Goal: Find specific page/section: Find specific page/section

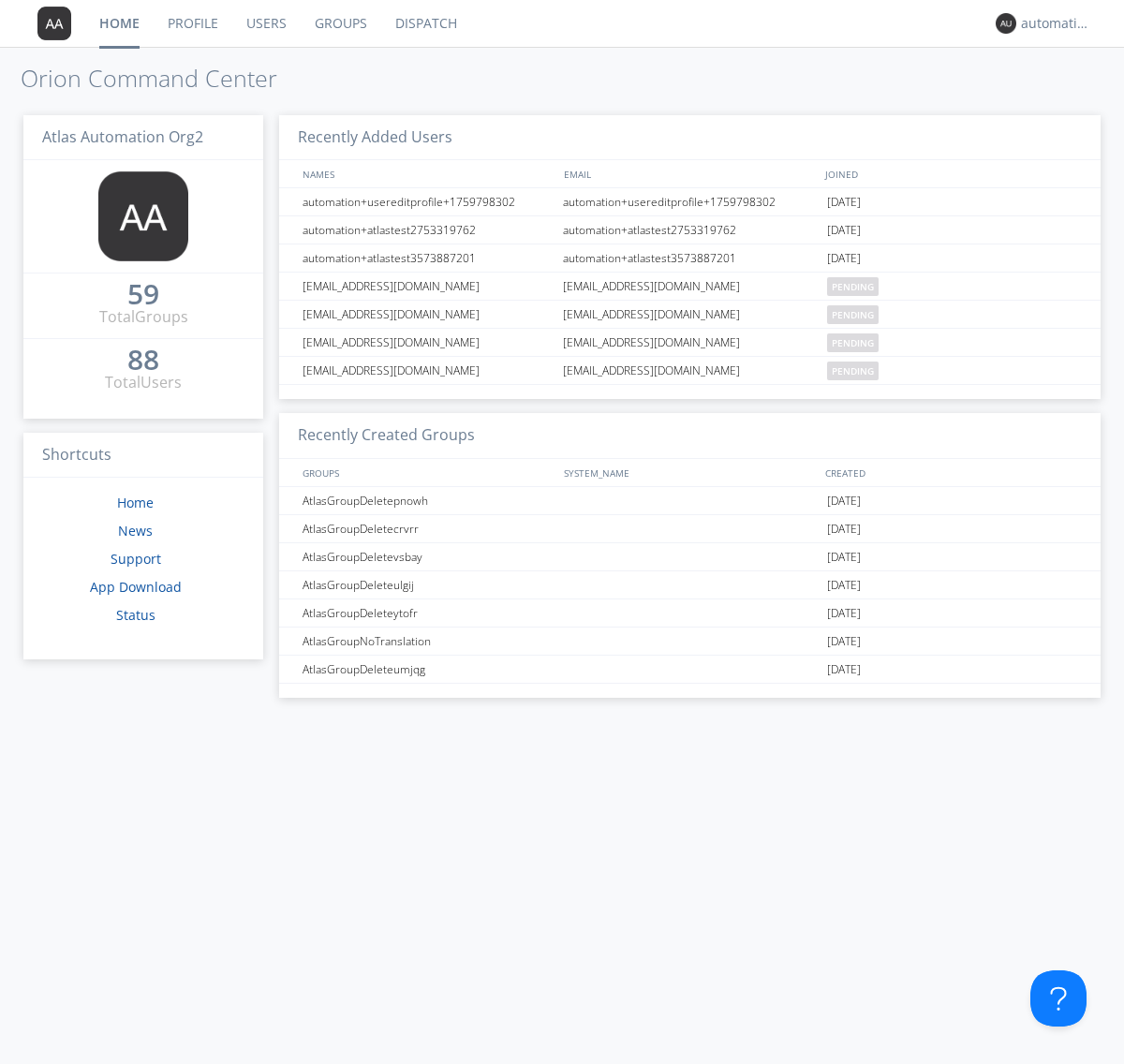
click at [424, 24] on link "Dispatch" at bounding box center [426, 23] width 90 height 47
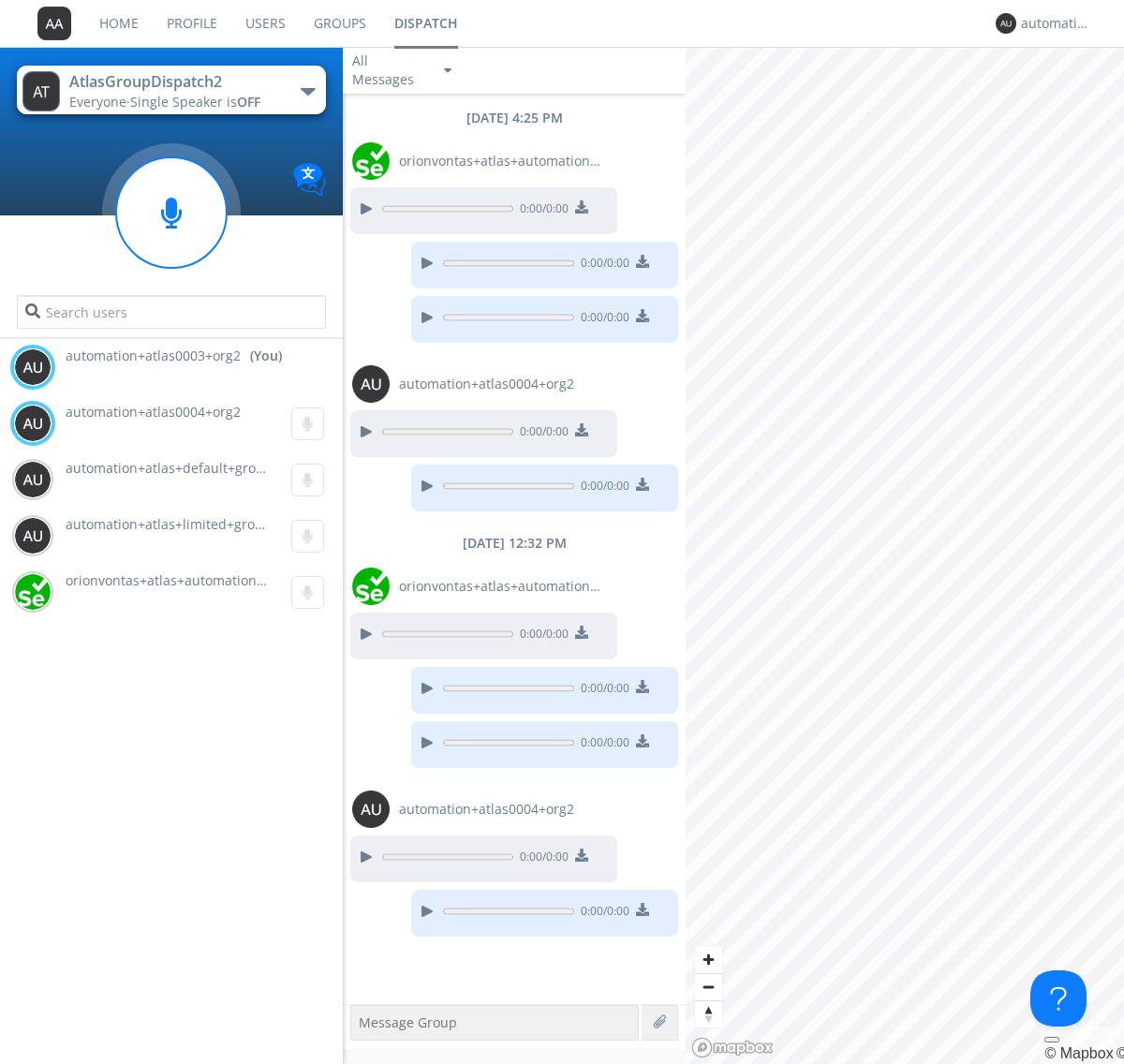
click at [308, 91] on div "button" at bounding box center [309, 92] width 15 height 8
click at [0, 0] on span "AtlasGroupDispatch3" at bounding box center [0, 0] width 0 height 0
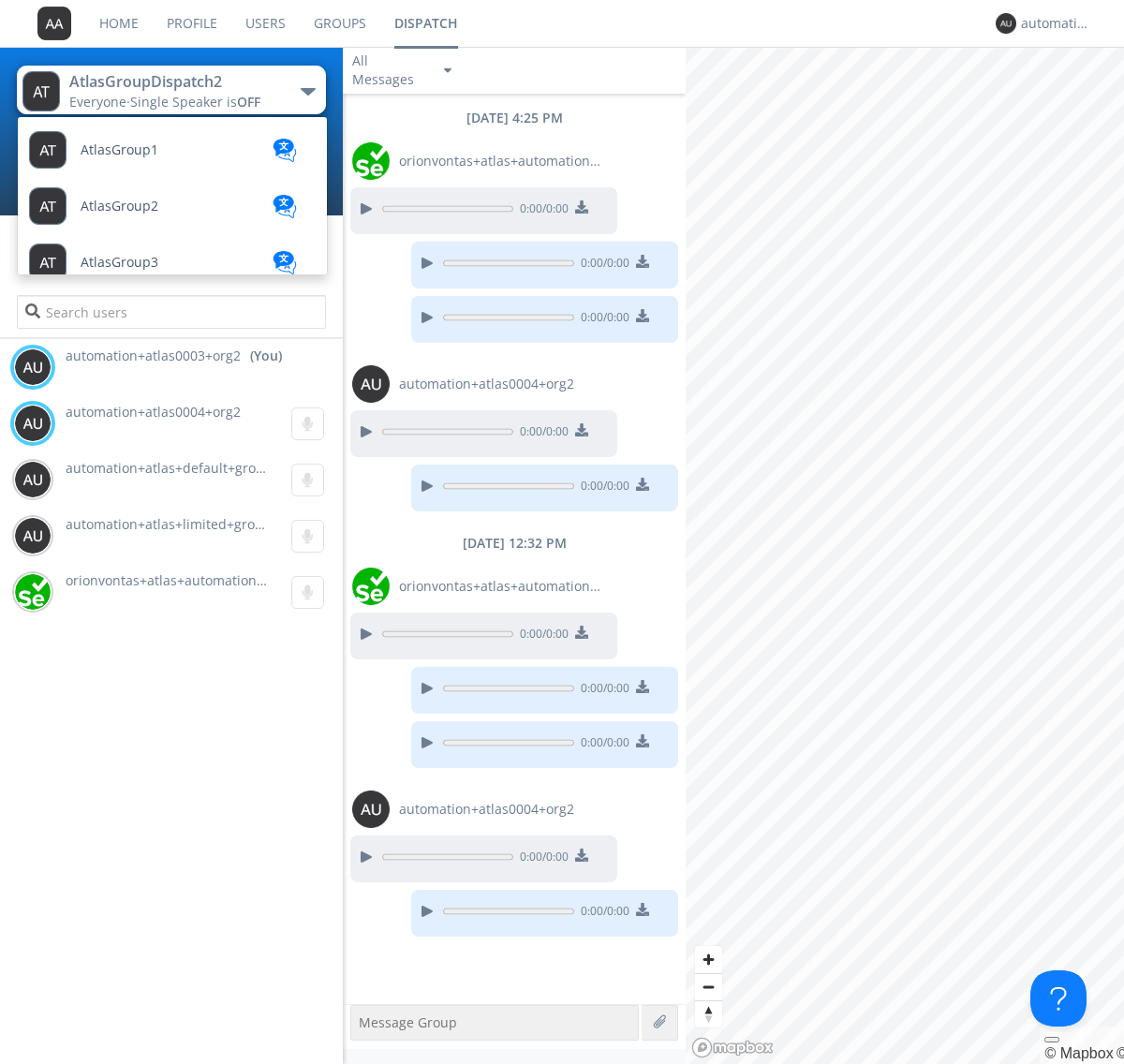
scroll to position [220, 0]
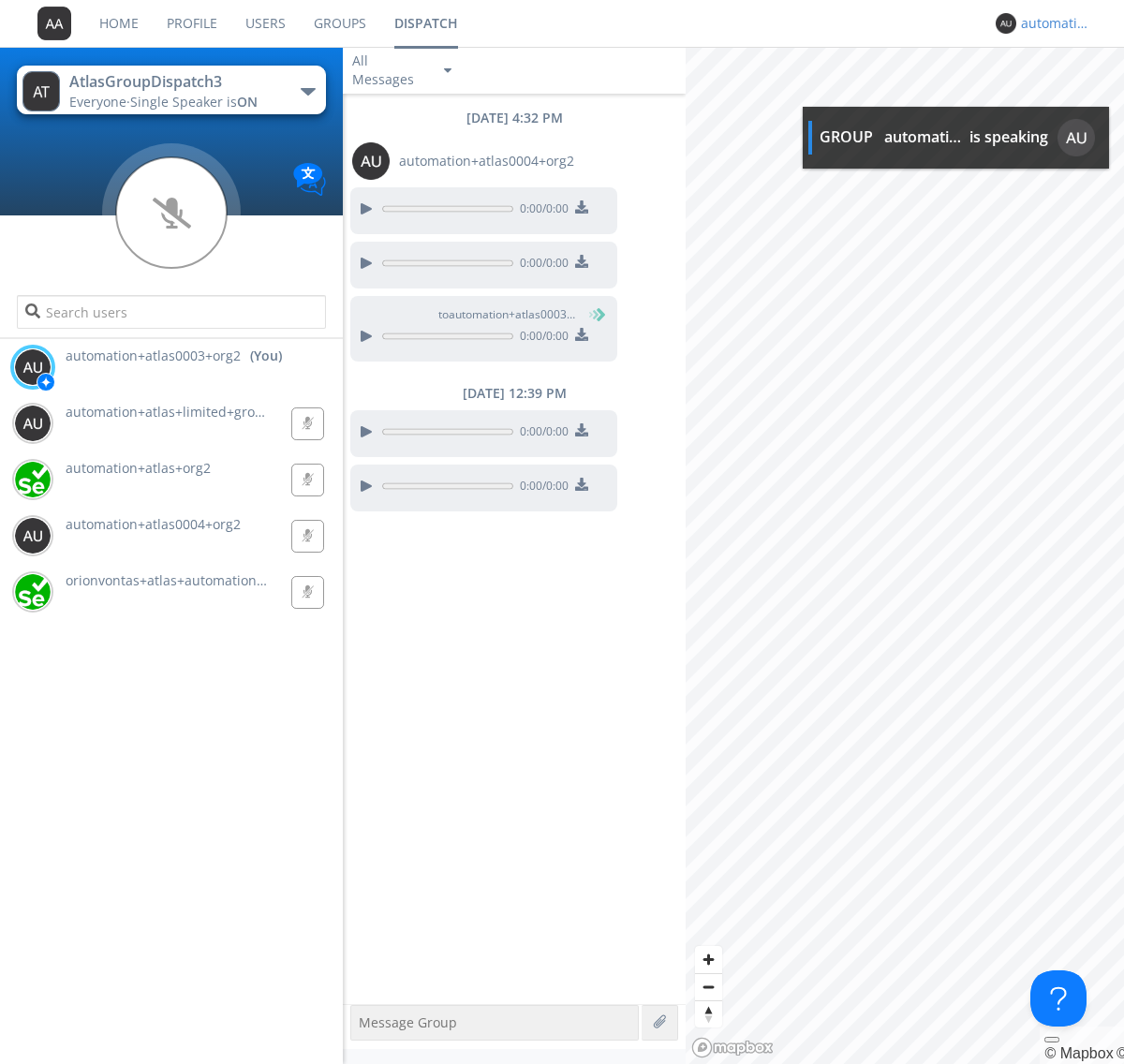
click at [1051, 24] on div "automation+atlas0003+org2" at bounding box center [1056, 24] width 70 height 19
